Goal: Find contact information: Find contact information

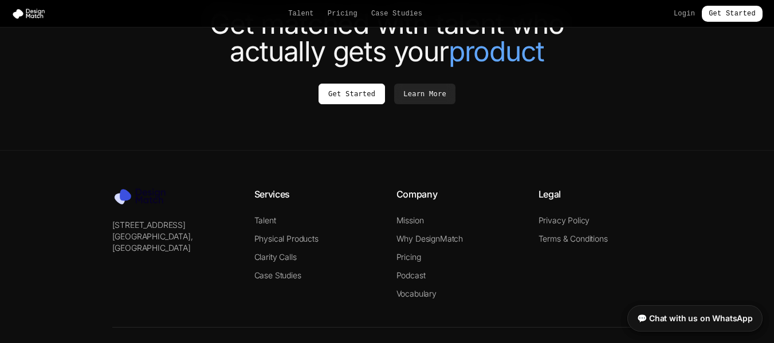
scroll to position [4454, 0]
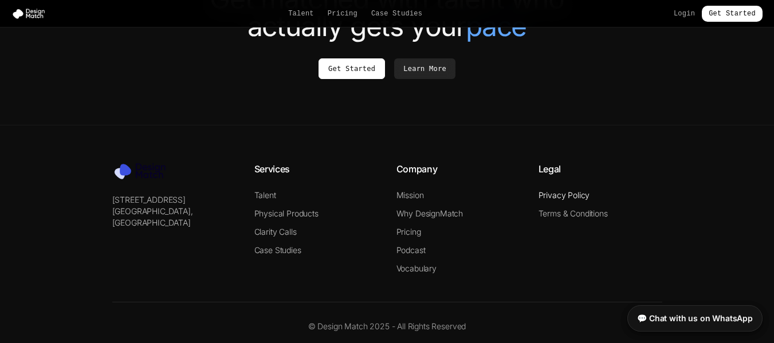
click at [565, 190] on link "Privacy Policy" at bounding box center [564, 195] width 52 height 10
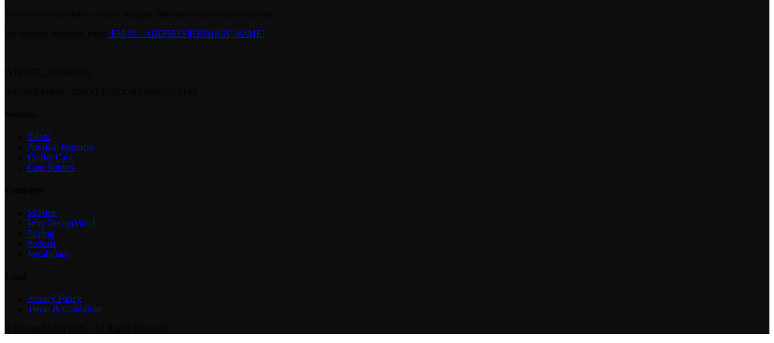
scroll to position [594, 0]
copy link "[EMAIL_ADDRESS][DOMAIN_NAME]"
drag, startPoint x: 516, startPoint y: 150, endPoint x: 395, endPoint y: 156, distance: 121.6
click at [395, 39] on p "For detailed inquiries, email [EMAIL_ADDRESS][DOMAIN_NAME]" at bounding box center [387, 34] width 765 height 10
